Goal: Check status: Check status

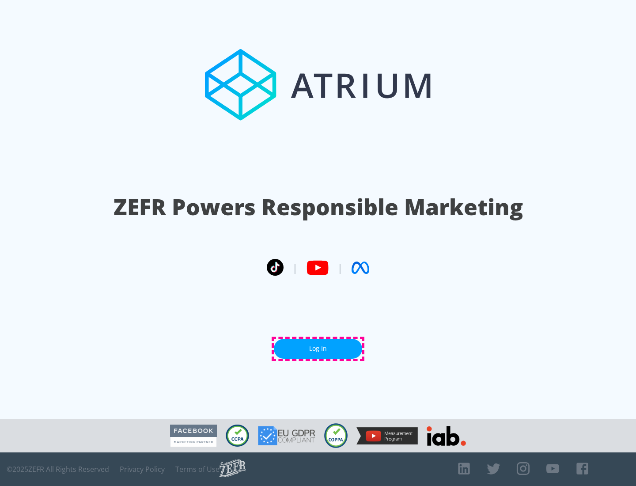
click at [318, 349] on link "Log In" at bounding box center [318, 349] width 88 height 20
